Goal: Task Accomplishment & Management: Use online tool/utility

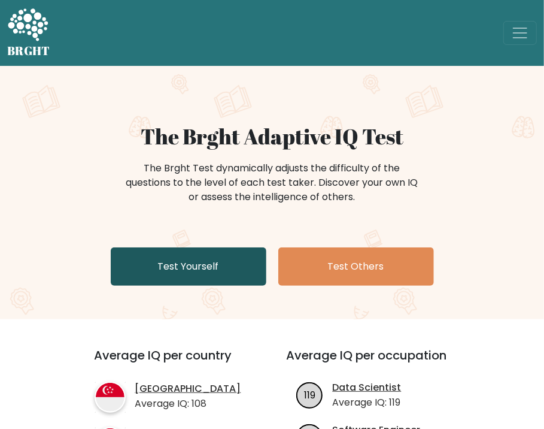
click at [204, 262] on link "Test Yourself" at bounding box center [189, 266] width 156 height 38
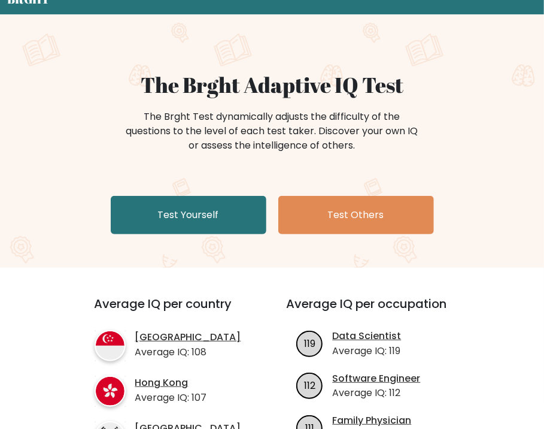
scroll to position [159, 0]
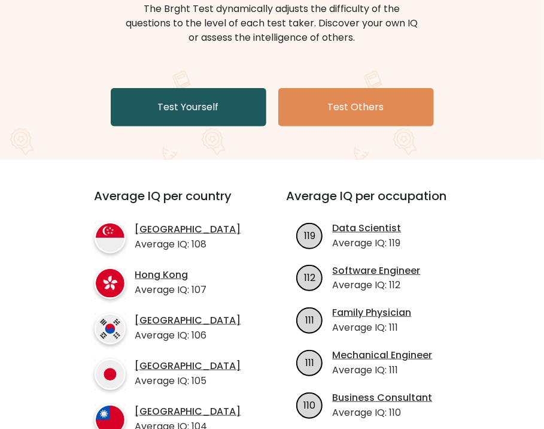
click at [178, 101] on link "Test Yourself" at bounding box center [189, 107] width 156 height 38
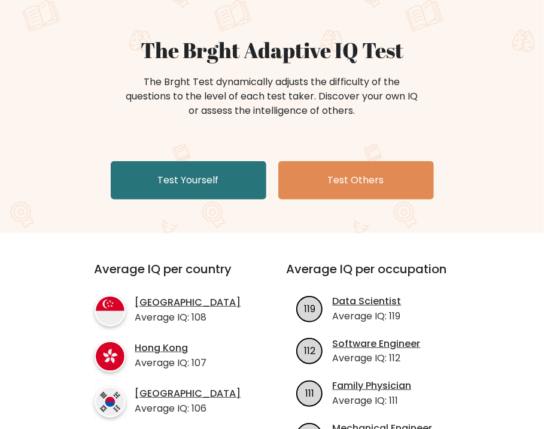
scroll to position [0, 0]
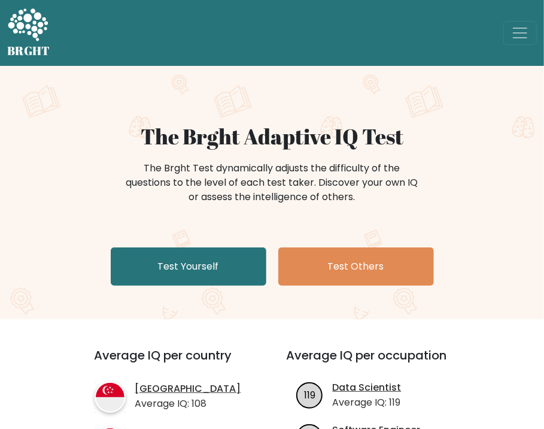
click at [37, 28] on icon at bounding box center [27, 26] width 41 height 36
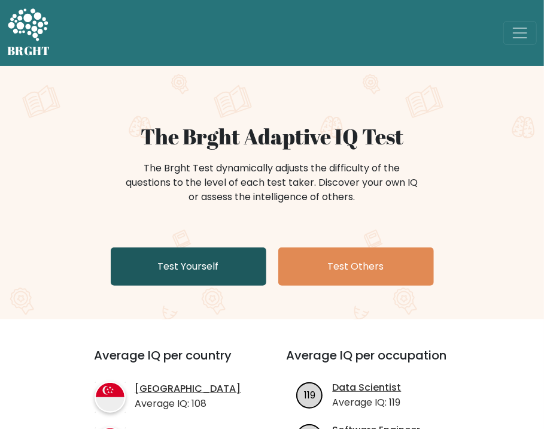
click at [219, 268] on link "Test Yourself" at bounding box center [189, 266] width 156 height 38
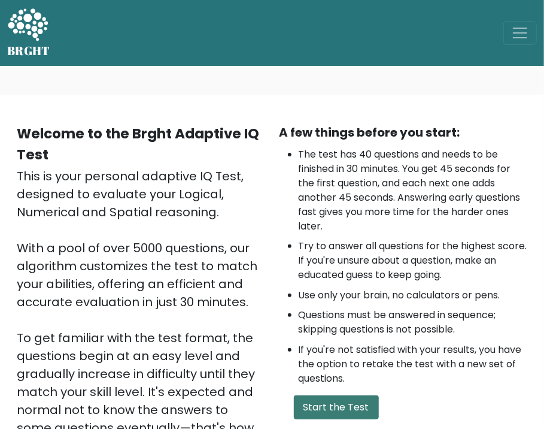
click at [335, 412] on button "Start the Test" at bounding box center [336, 407] width 85 height 24
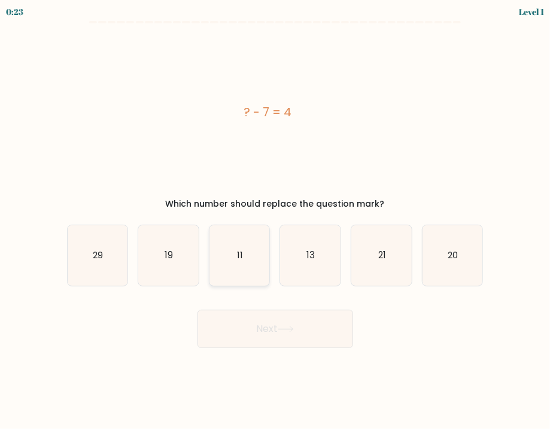
click at [228, 266] on icon "11" at bounding box center [240, 255] width 60 height 60
click at [275, 220] on input "c. 11" at bounding box center [275, 217] width 1 height 6
radio input "true"
click at [244, 327] on button "Next" at bounding box center [276, 329] width 156 height 38
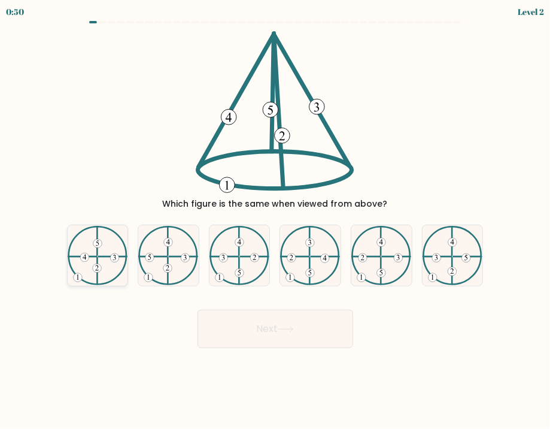
click at [99, 244] on 732 at bounding box center [97, 243] width 9 height 9
click at [275, 220] on input "a." at bounding box center [275, 217] width 1 height 6
radio input "true"
click at [244, 330] on button "Next" at bounding box center [276, 329] width 156 height 38
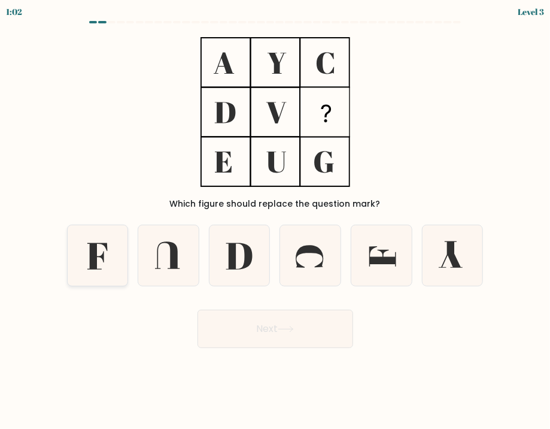
click at [98, 257] on icon at bounding box center [98, 255] width 60 height 60
click at [275, 220] on input "a." at bounding box center [275, 217] width 1 height 6
radio input "true"
click at [289, 327] on icon at bounding box center [286, 329] width 16 height 7
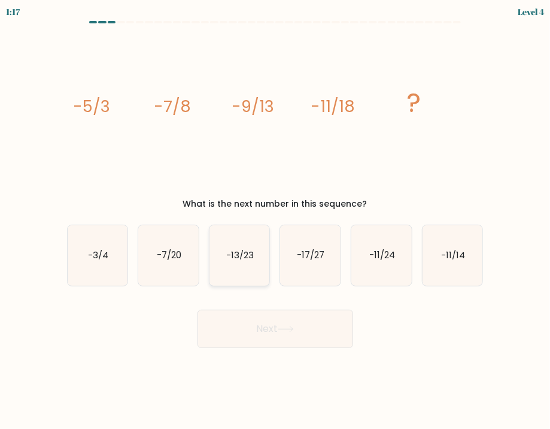
click at [231, 258] on text "-13/23" at bounding box center [240, 254] width 28 height 13
click at [275, 220] on input "c. -13/23" at bounding box center [275, 217] width 1 height 6
radio input "true"
click at [254, 327] on button "Next" at bounding box center [276, 329] width 156 height 38
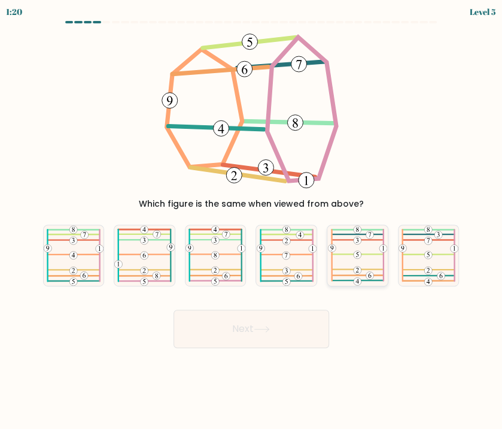
click at [363, 265] on icon at bounding box center [357, 255] width 59 height 60
click at [252, 220] on input "e." at bounding box center [251, 217] width 1 height 6
radio input "true"
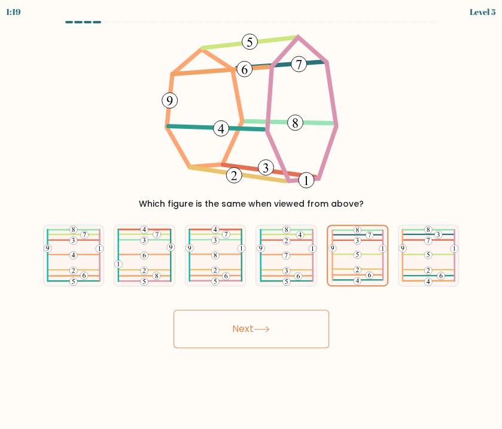
click at [270, 328] on icon at bounding box center [262, 329] width 16 height 7
click at [317, 320] on button "Next" at bounding box center [252, 329] width 156 height 38
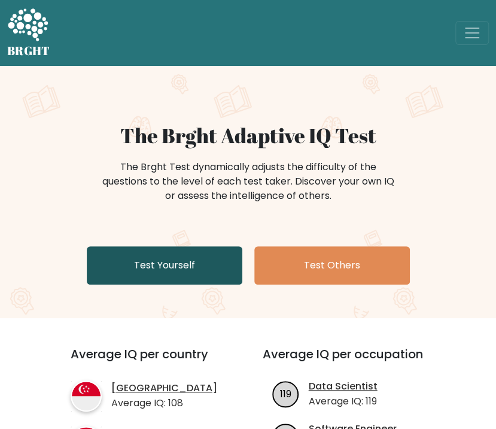
click at [142, 253] on link "Test Yourself" at bounding box center [165, 265] width 156 height 38
